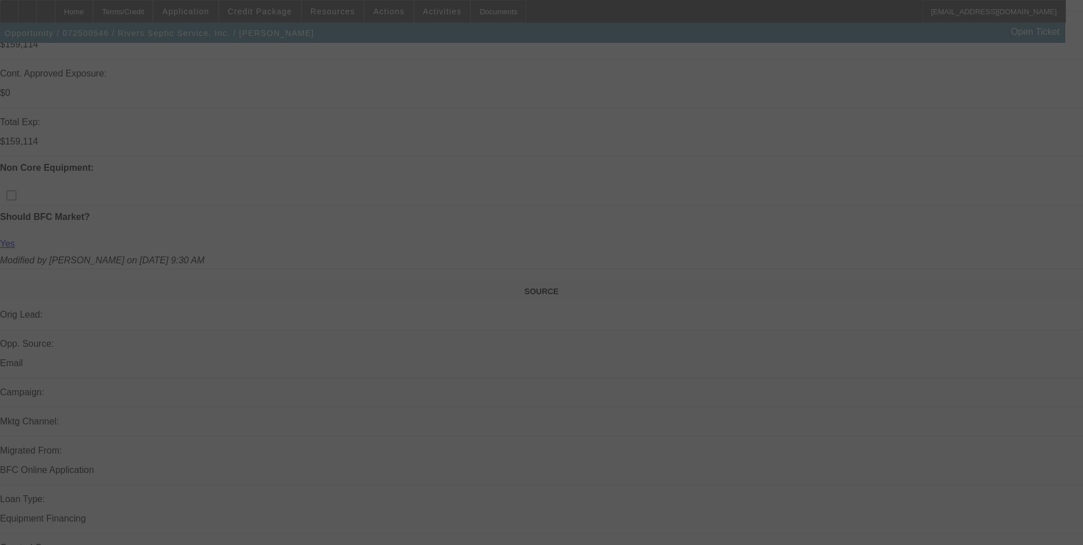
scroll to position [739, 0]
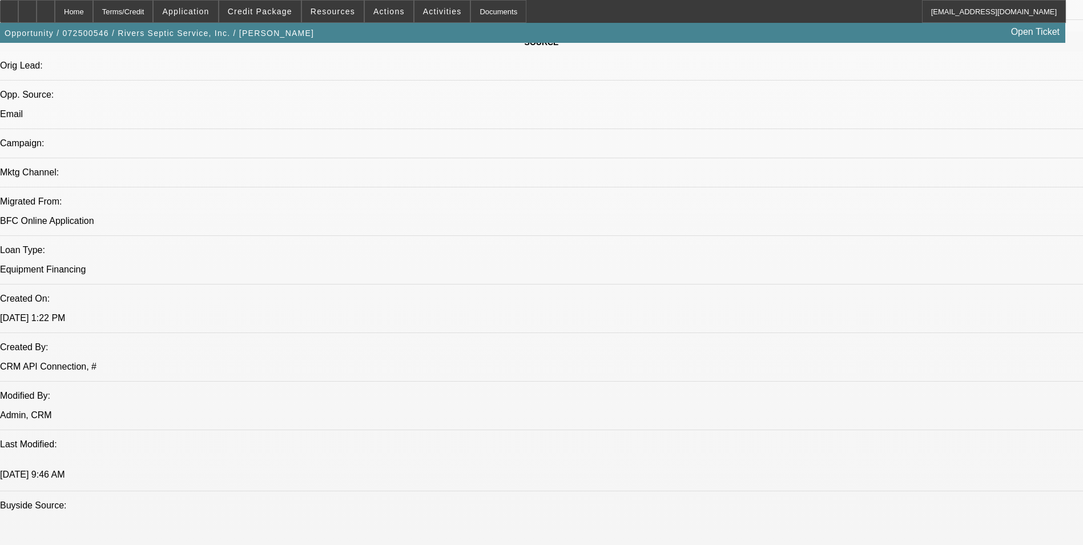
select select "0"
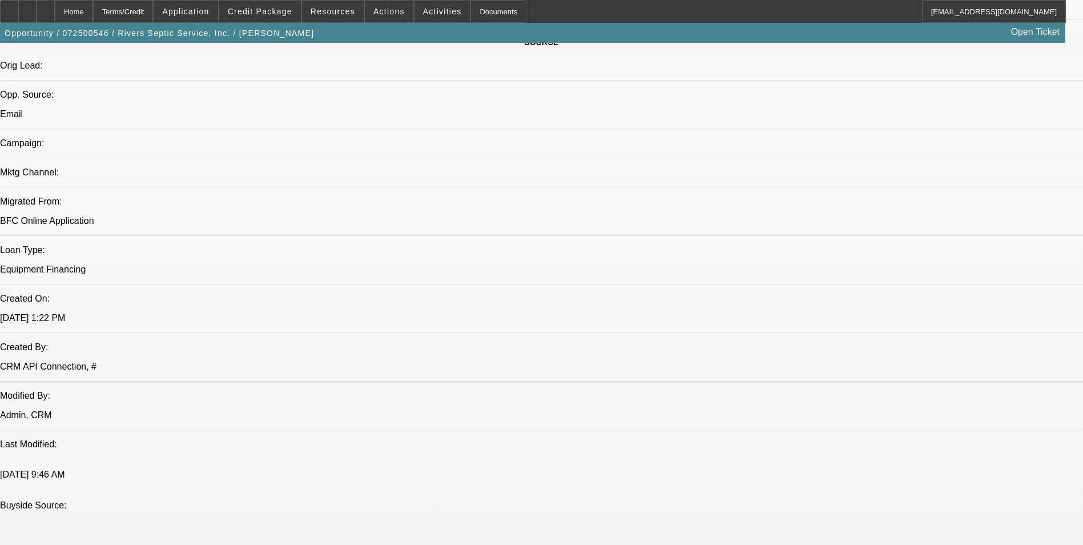
select select "0"
select select "2"
select select "0"
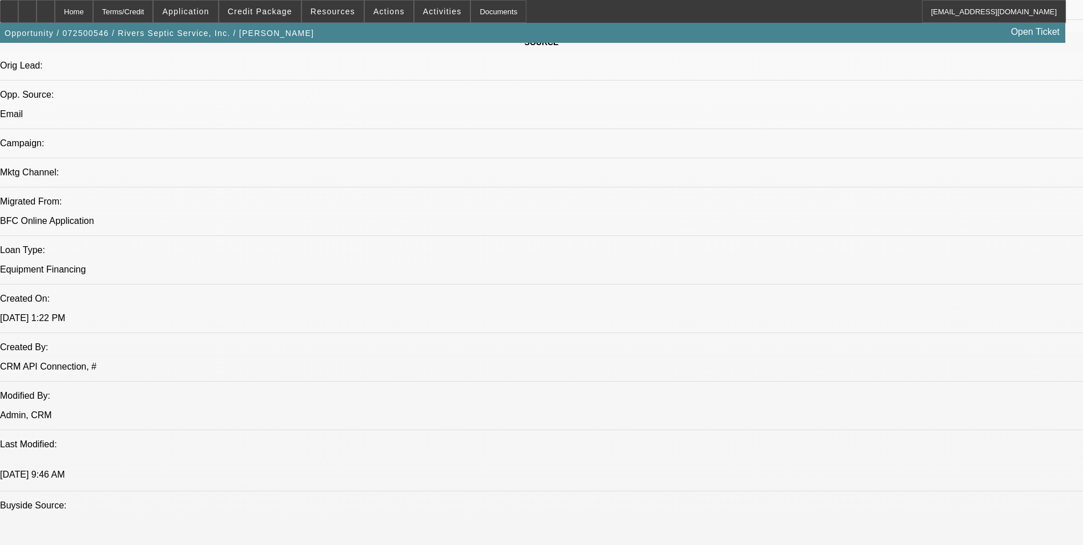
select select "2"
select select "0"
select select "1"
select select "6"
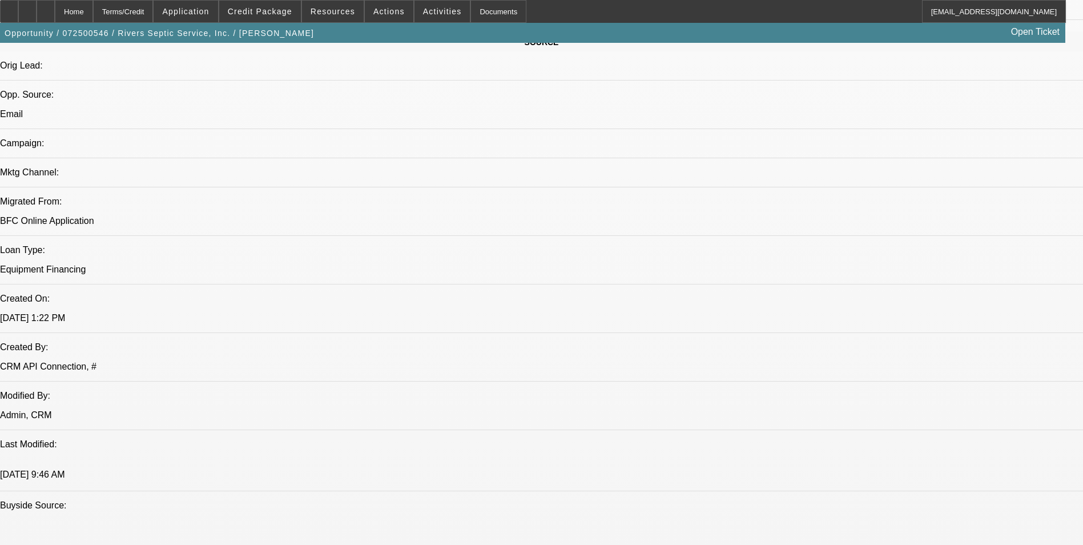
select select "1"
select select "6"
select select "1"
select select "2"
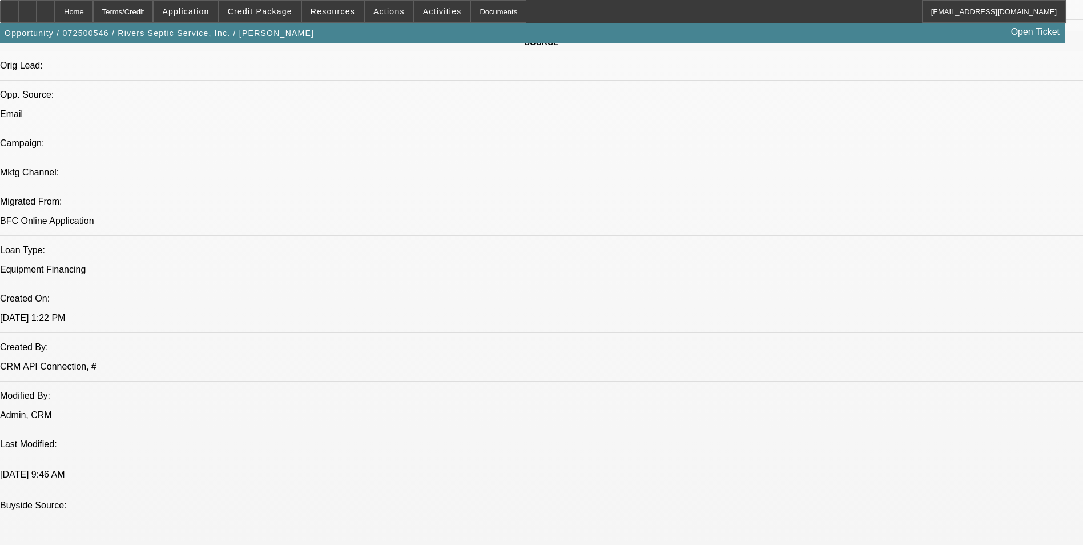
select select "6"
select select "1"
select select "2"
select select "6"
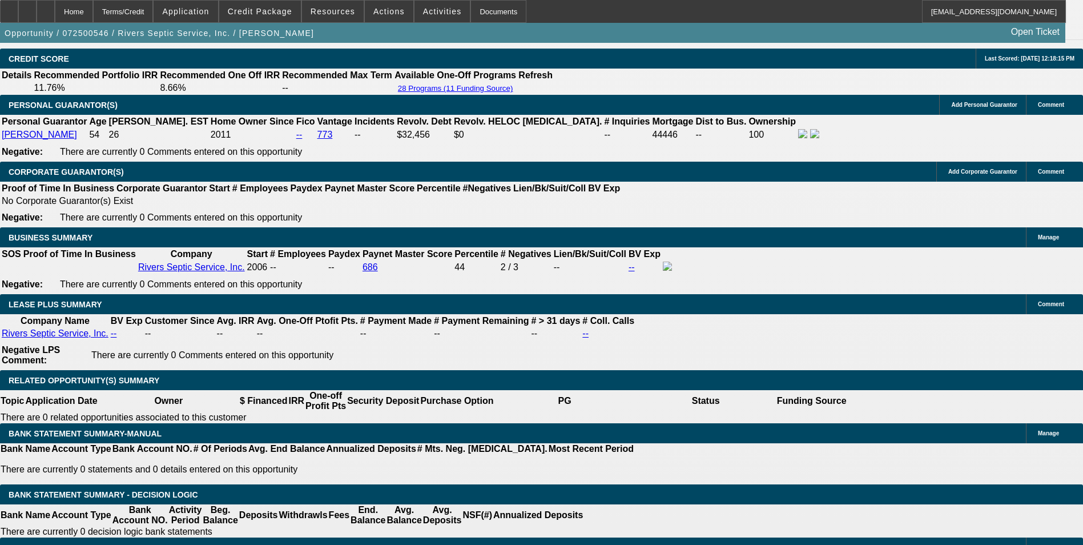
scroll to position [1985, 0]
